Goal: Transaction & Acquisition: Purchase product/service

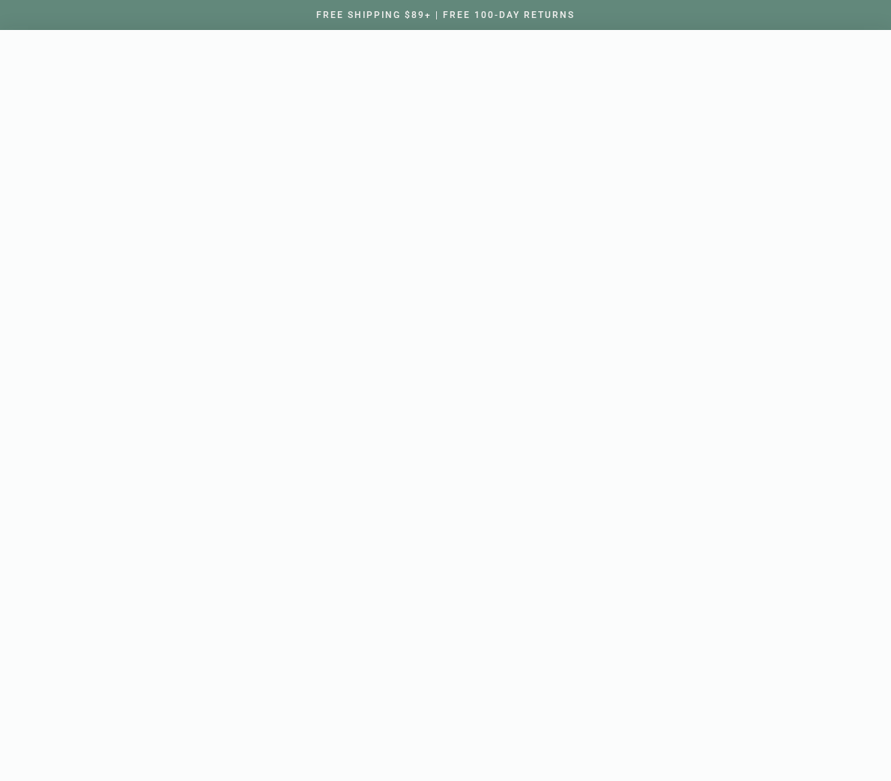
scroll to position [34396, 0]
